Goal: Information Seeking & Learning: Compare options

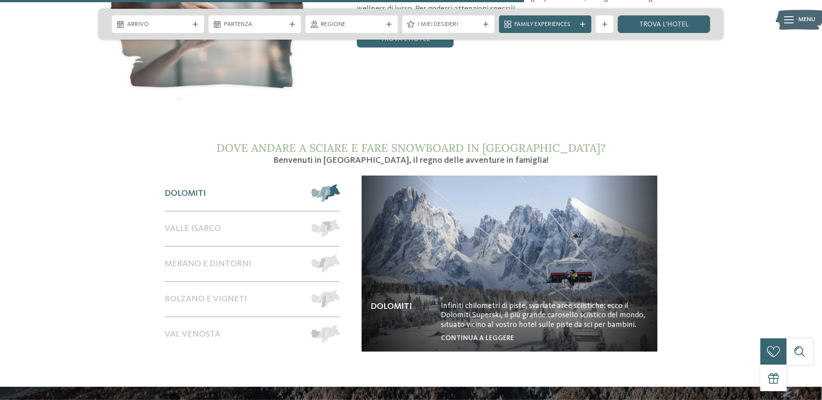
scroll to position [1539, 0]
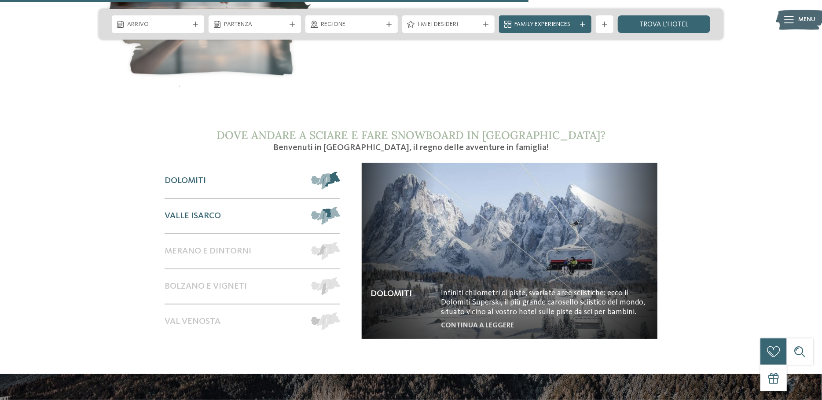
click at [340, 207] on span at bounding box center [340, 216] width 0 height 18
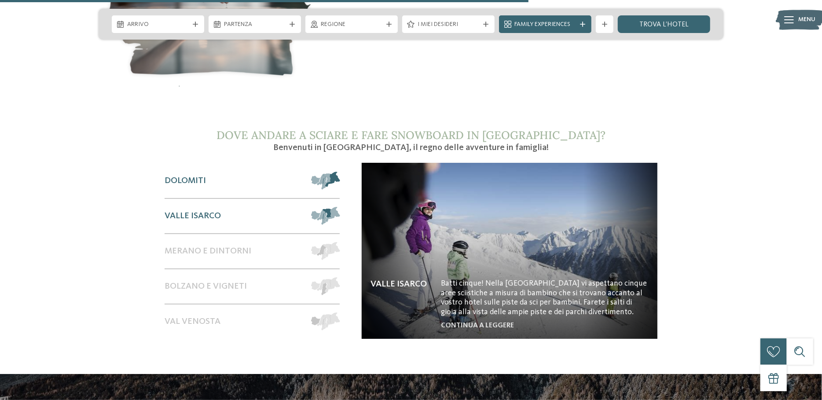
click at [340, 172] on span at bounding box center [340, 181] width 0 height 18
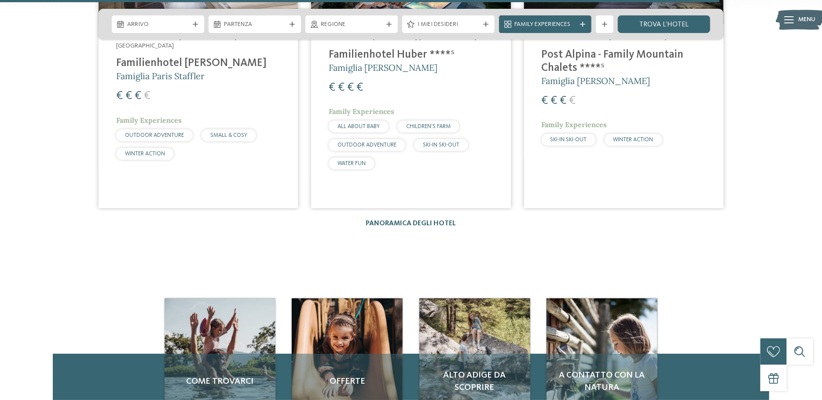
scroll to position [2111, 0]
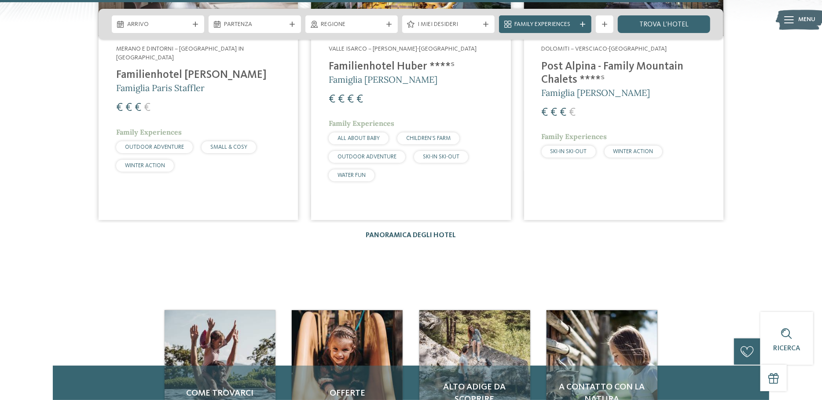
click at [434, 232] on link "Panoramica degli hotel" at bounding box center [411, 235] width 90 height 7
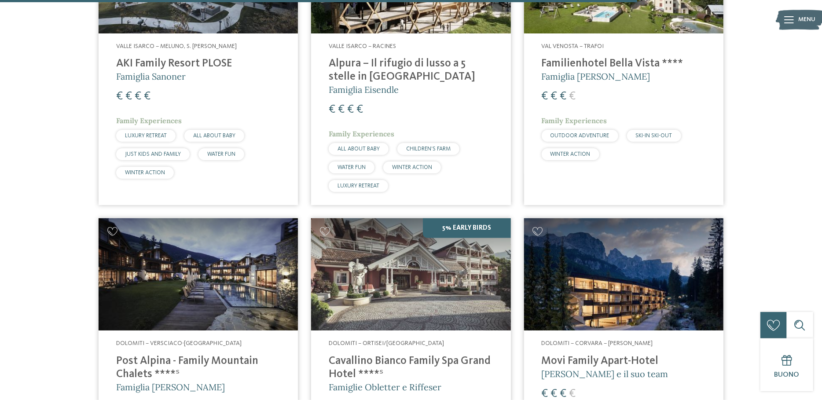
scroll to position [2331, 0]
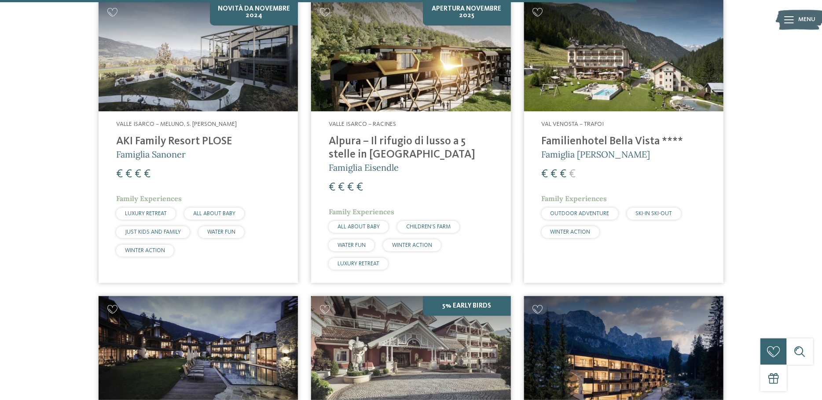
click at [402, 53] on img at bounding box center [410, 55] width 199 height 112
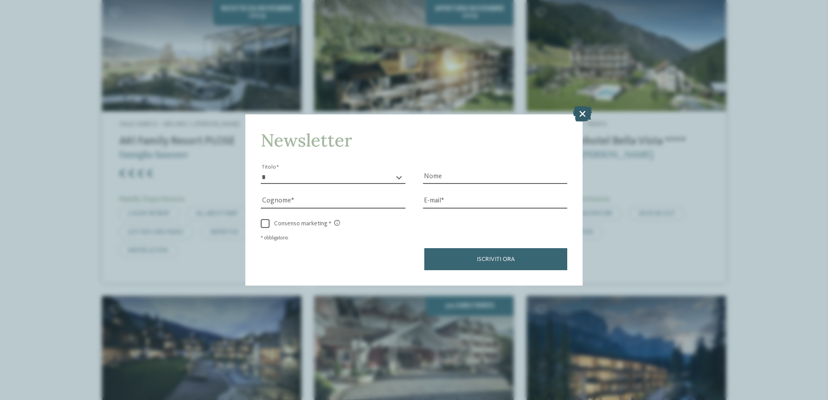
click at [583, 111] on icon at bounding box center [582, 113] width 19 height 15
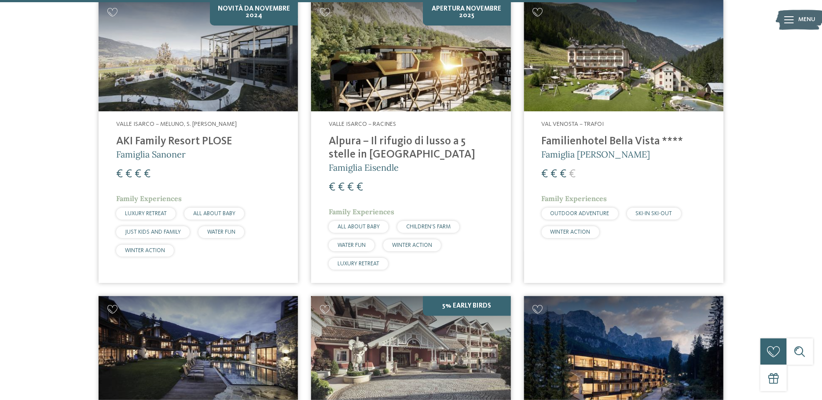
click at [464, 161] on h5 "Famiglia Eisendle" at bounding box center [411, 167] width 164 height 12
click at [373, 135] on h4 "Alpura – Il rifugio di lusso a 5 stelle in Alto Adige" at bounding box center [411, 148] width 164 height 26
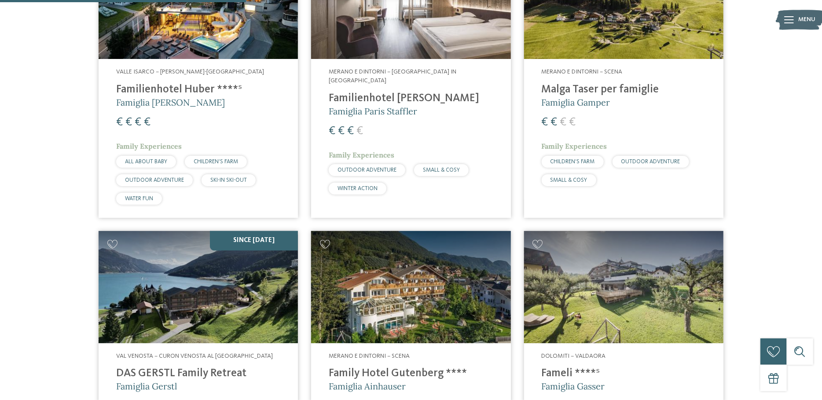
scroll to position [704, 0]
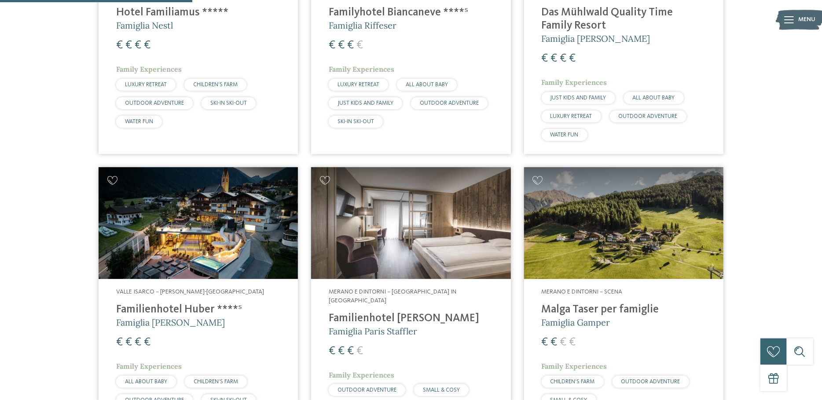
click at [202, 245] on img at bounding box center [198, 223] width 199 height 112
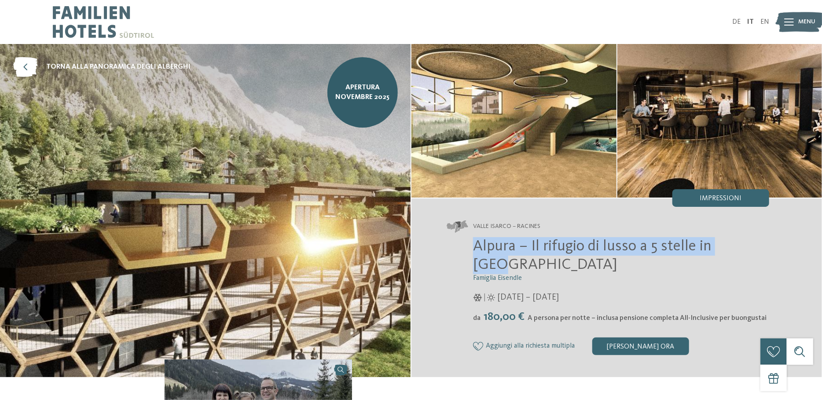
drag, startPoint x: 745, startPoint y: 246, endPoint x: 475, endPoint y: 250, distance: 270.1
click at [475, 250] on h2 "Alpura – Il rifugio di lusso a 5 stelle in Alto Adige" at bounding box center [621, 255] width 296 height 37
copy span "Alpura – Il rifugio di lusso a 5 stelle in Alto"
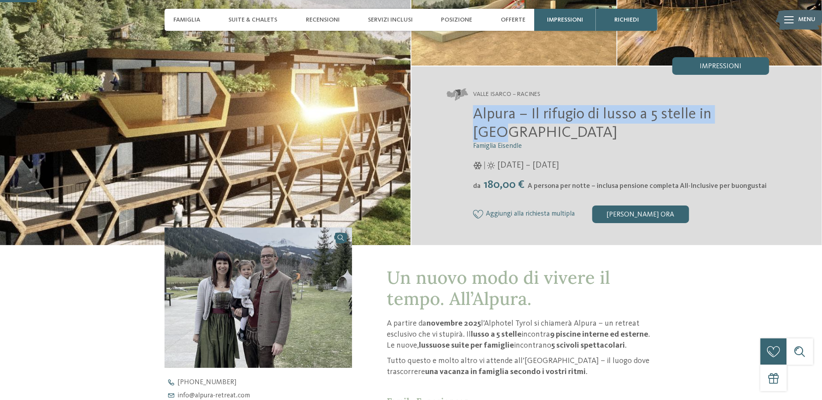
scroll to position [44, 0]
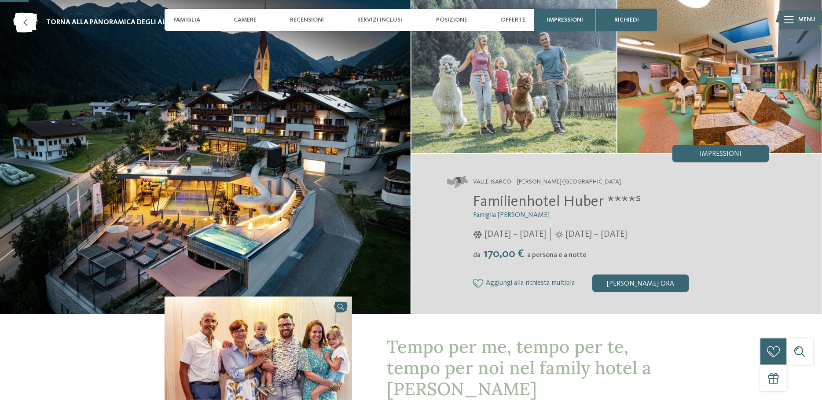
scroll to position [44, 0]
click at [249, 203] on img at bounding box center [205, 157] width 410 height 314
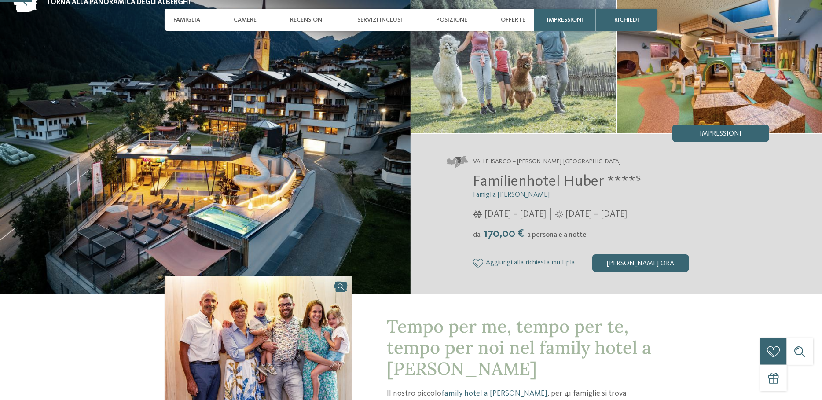
scroll to position [132, 0]
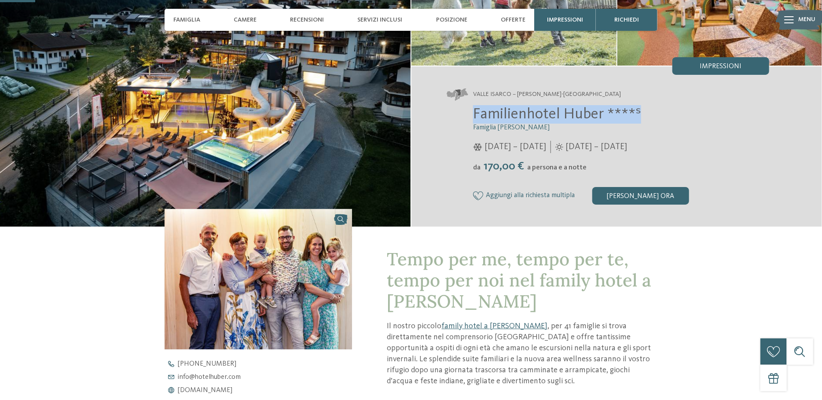
drag, startPoint x: 475, startPoint y: 116, endPoint x: 640, endPoint y: 108, distance: 166.0
click at [640, 108] on h2 "Familienhotel Huber ****ˢ" at bounding box center [621, 114] width 296 height 18
copy span "Familienhotel Huber ****ˢ"
